Goal: Information Seeking & Learning: Compare options

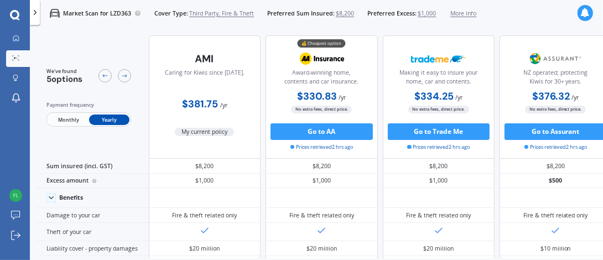
click at [220, 12] on span "Third Party, Fire & Theft" at bounding box center [221, 13] width 65 height 8
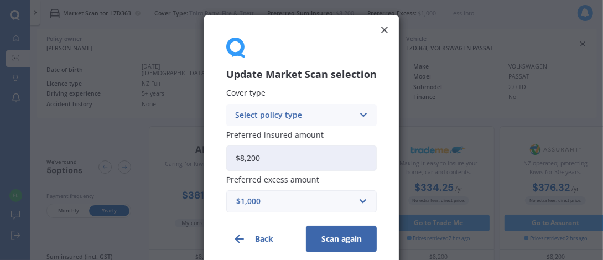
click at [350, 114] on div "Select policy type Comprehensive Third Party, Fire & Theft Third Party" at bounding box center [301, 115] width 150 height 22
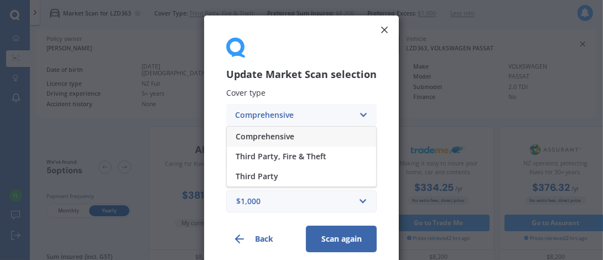
click at [293, 138] on div "Comprehensive" at bounding box center [301, 137] width 149 height 20
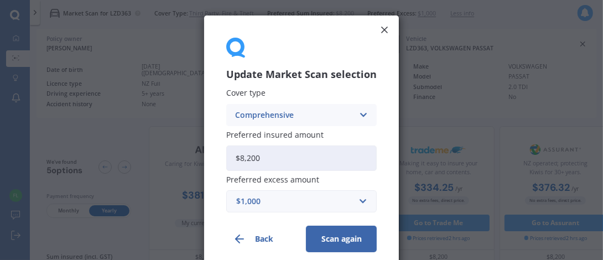
click at [384, 32] on icon at bounding box center [384, 29] width 11 height 11
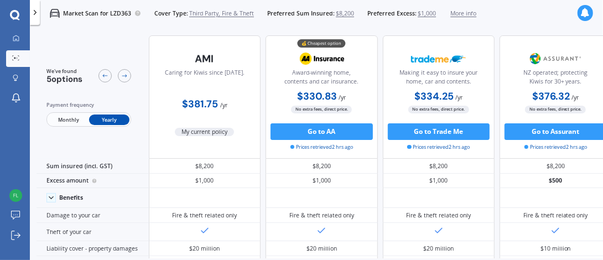
click at [221, 12] on span "Third Party, Fire & Theft" at bounding box center [221, 13] width 65 height 8
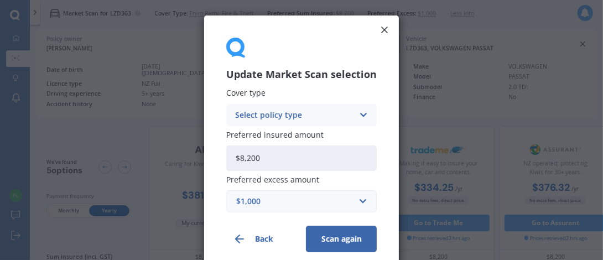
click at [313, 113] on div "Select policy type" at bounding box center [294, 115] width 118 height 12
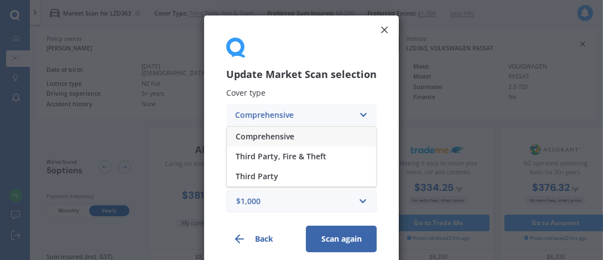
click at [292, 136] on span "Comprehensive" at bounding box center [265, 137] width 59 height 8
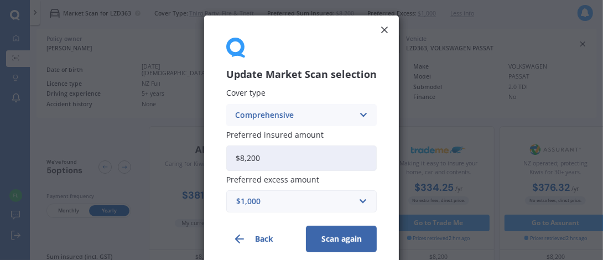
click at [335, 240] on button "Scan again" at bounding box center [341, 239] width 71 height 27
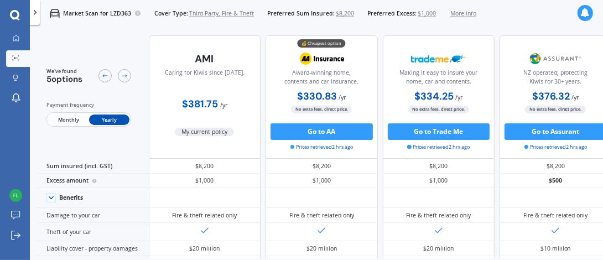
click at [216, 12] on span "Third Party, Fire & Theft" at bounding box center [221, 13] width 65 height 8
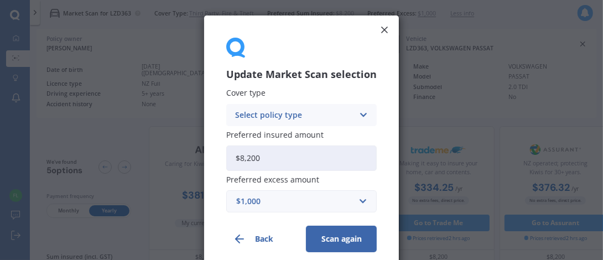
click at [269, 114] on div "Select policy type" at bounding box center [294, 115] width 118 height 12
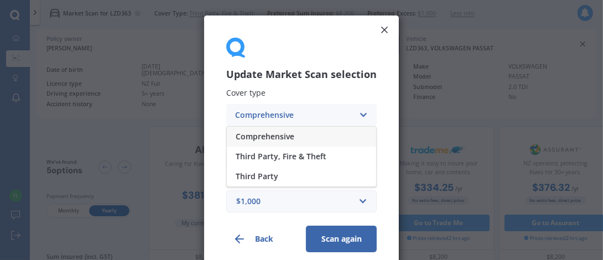
click at [268, 138] on span "Comprehensive" at bounding box center [265, 137] width 59 height 8
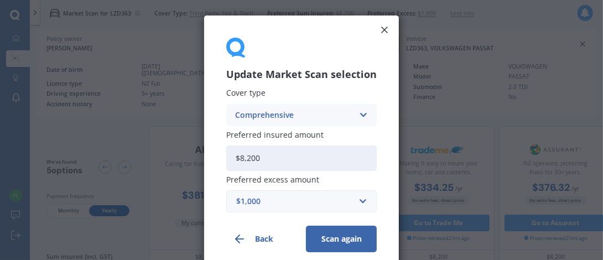
click at [336, 238] on button "Scan again" at bounding box center [341, 239] width 71 height 27
